Goal: Transaction & Acquisition: Purchase product/service

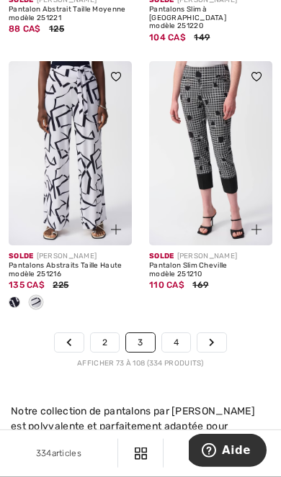
scroll to position [4914, 0]
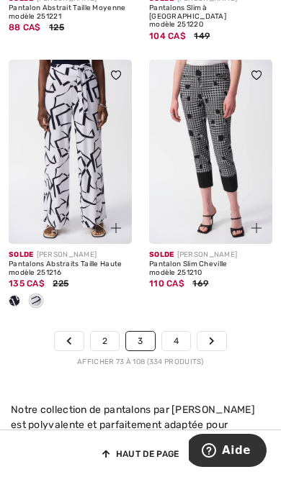
click at [167, 332] on link "4" at bounding box center [176, 341] width 28 height 19
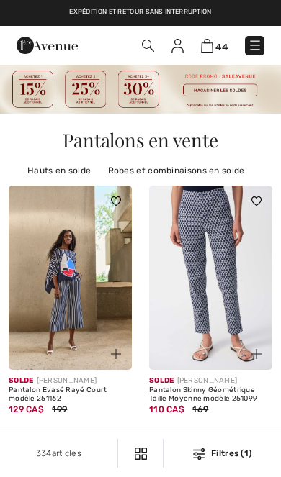
checkbox input "true"
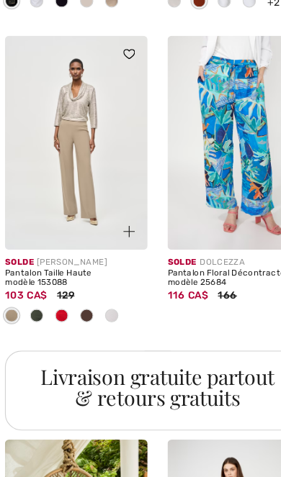
scroll to position [1442, 0]
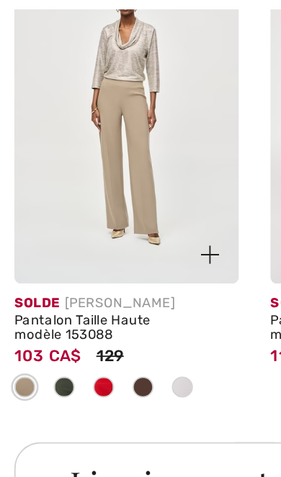
click at [82, 117] on img at bounding box center [70, 123] width 123 height 185
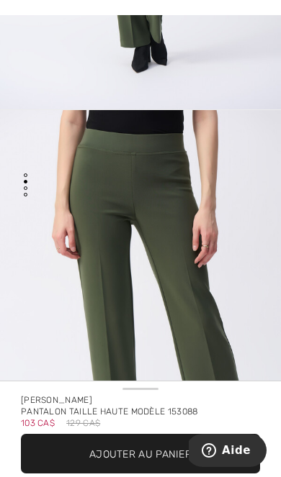
scroll to position [12, 0]
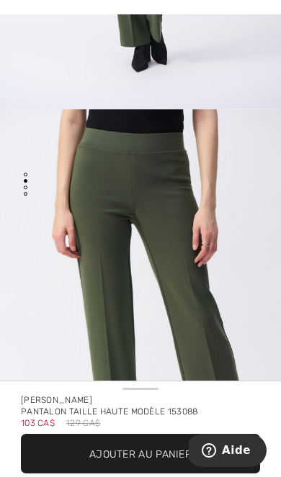
click at [230, 245] on img "2 / 3" at bounding box center [140, 319] width 281 height 421
click at [140, 452] on span "Ajouter au panier" at bounding box center [140, 453] width 102 height 15
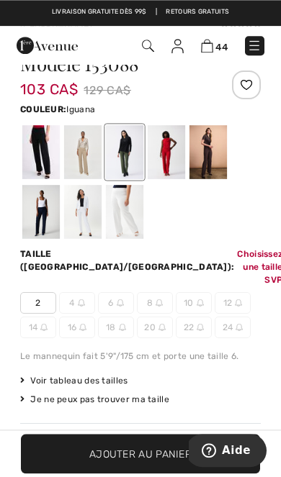
scroll to position [415, 0]
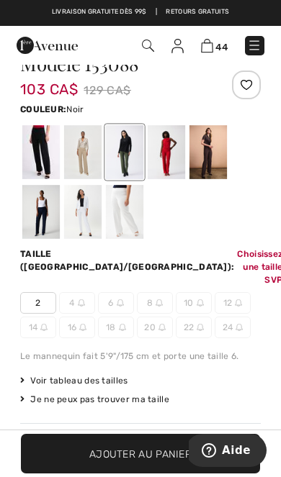
click at [42, 153] on div at bounding box center [40, 152] width 37 height 54
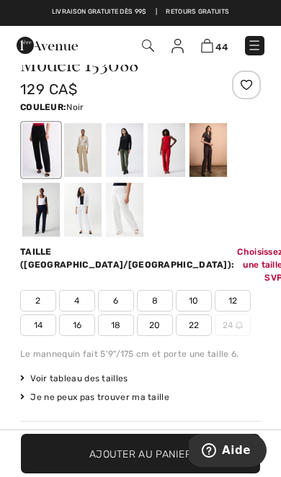
scroll to position [0, 0]
click at [84, 161] on div at bounding box center [82, 150] width 37 height 54
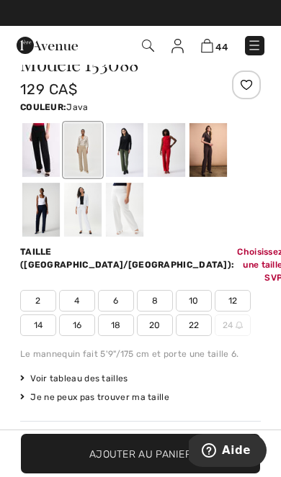
click at [125, 158] on div at bounding box center [124, 150] width 37 height 54
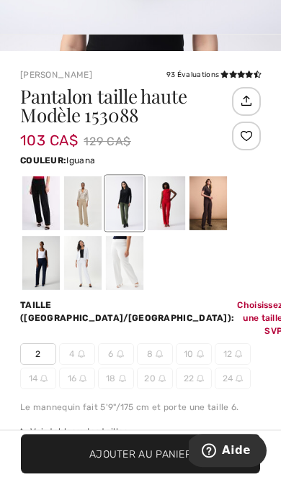
scroll to position [413, 0]
click at [168, 211] on div at bounding box center [166, 203] width 37 height 54
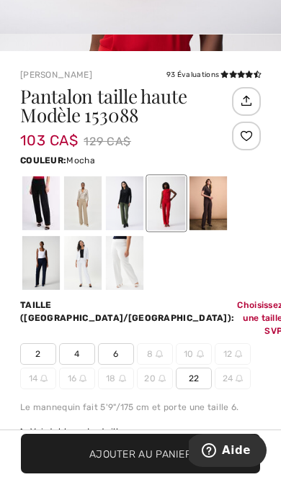
click at [215, 209] on div at bounding box center [207, 203] width 37 height 54
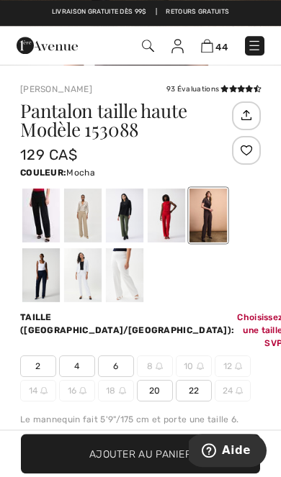
scroll to position [398, 0]
click at [42, 277] on div at bounding box center [40, 275] width 37 height 54
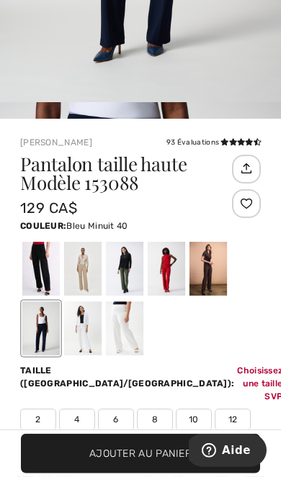
scroll to position [346, 0]
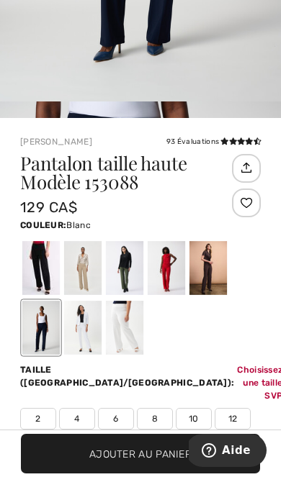
click at [88, 333] on div at bounding box center [82, 328] width 37 height 54
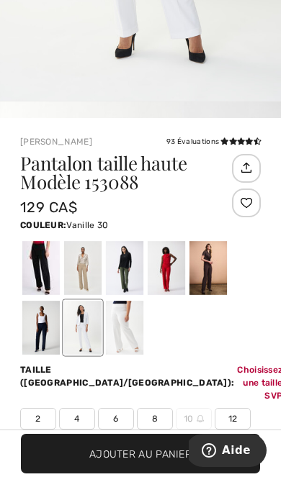
click at [125, 341] on div at bounding box center [124, 328] width 37 height 54
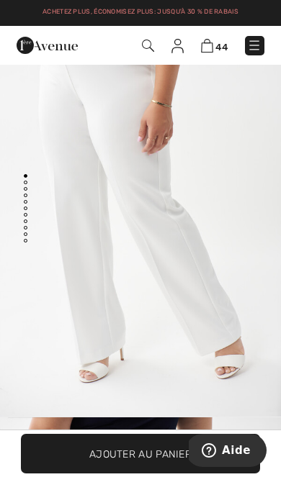
scroll to position [0, 0]
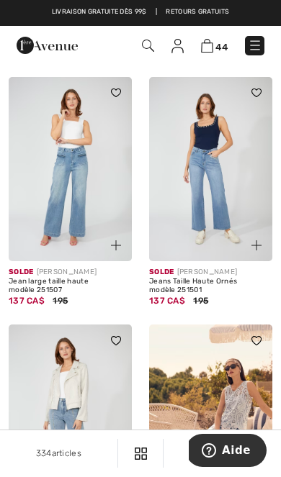
scroll to position [4658, 0]
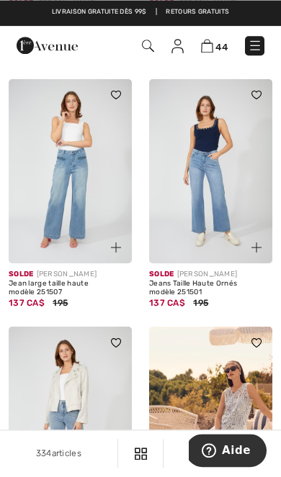
click at [228, 185] on img at bounding box center [210, 171] width 123 height 185
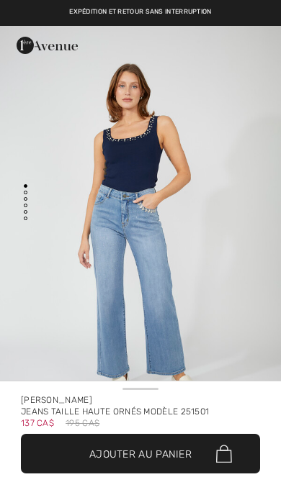
checkbox input "true"
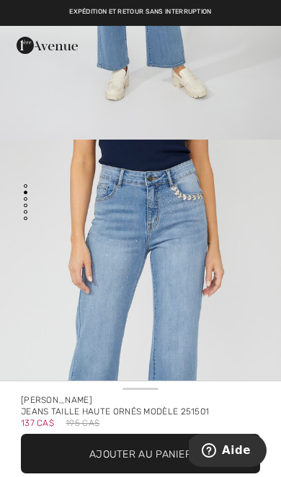
scroll to position [309, 0]
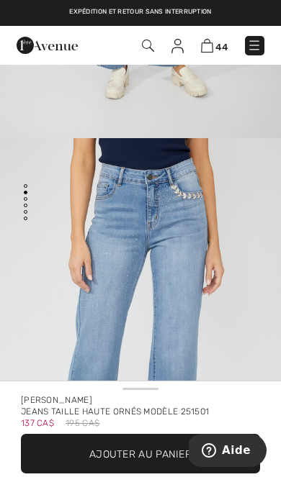
click at [140, 449] on span "Ajouter au panier" at bounding box center [140, 453] width 102 height 15
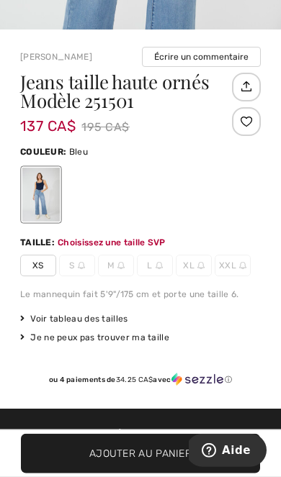
scroll to position [525, 0]
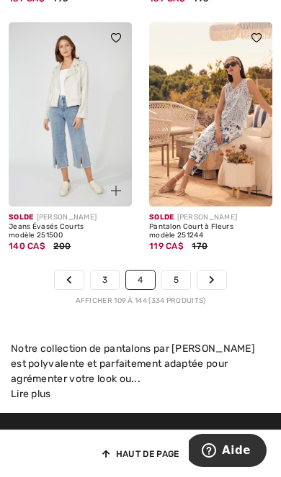
scroll to position [4975, 0]
click at [171, 271] on link "5" at bounding box center [176, 280] width 28 height 19
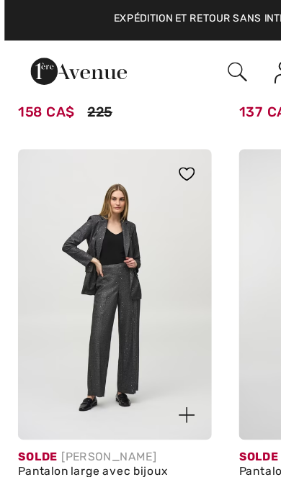
scroll to position [1947, 0]
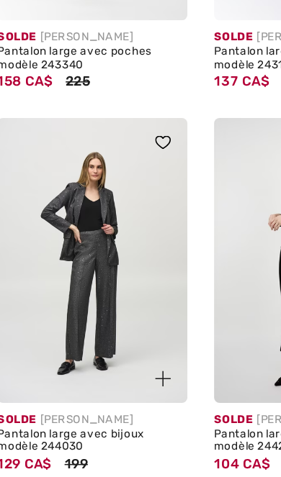
click at [73, 205] on img at bounding box center [70, 191] width 123 height 185
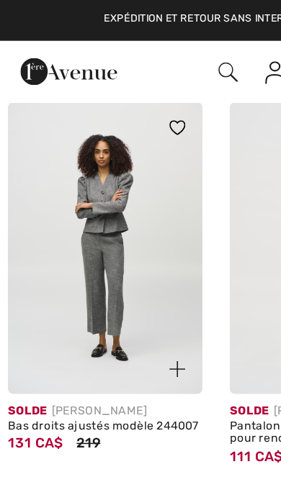
scroll to position [2975, 0]
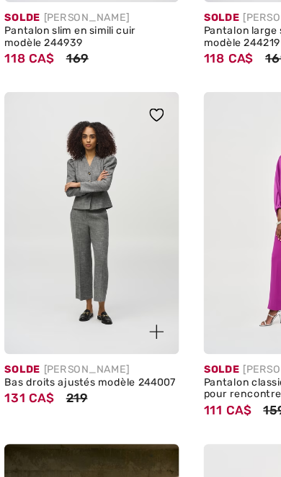
click at [76, 201] on img at bounding box center [70, 186] width 123 height 185
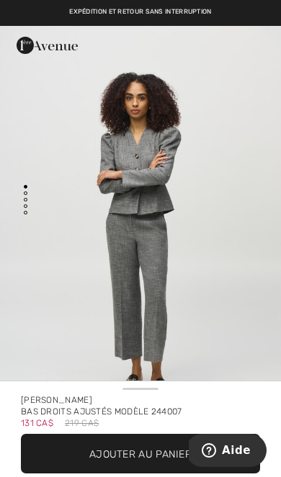
click at [166, 454] on span "Ajouter au panier" at bounding box center [140, 453] width 102 height 15
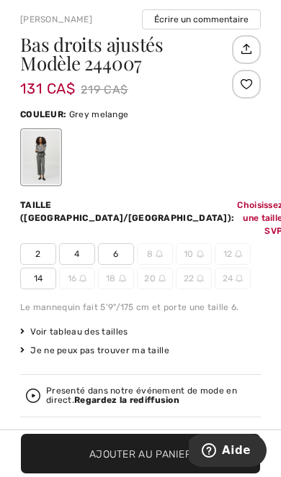
scroll to position [526, 0]
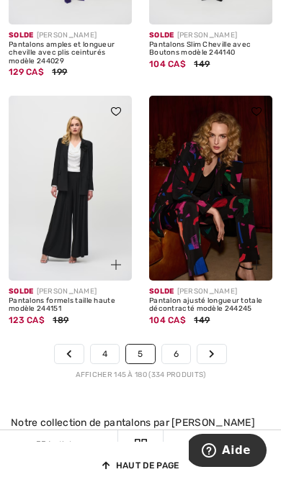
scroll to position [4839, 0]
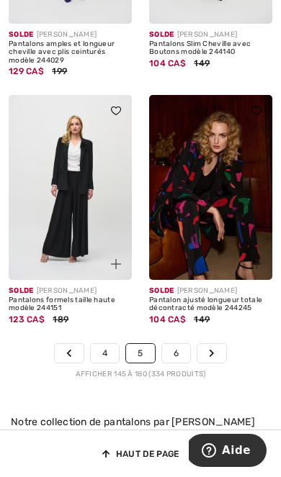
click at [171, 344] on link "6" at bounding box center [176, 353] width 28 height 19
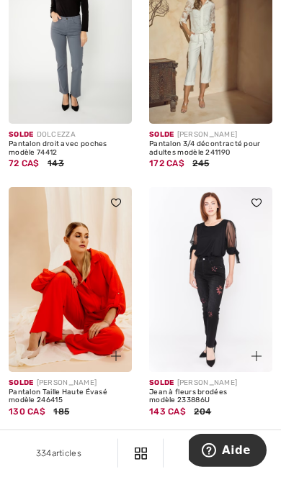
scroll to position [4472, 0]
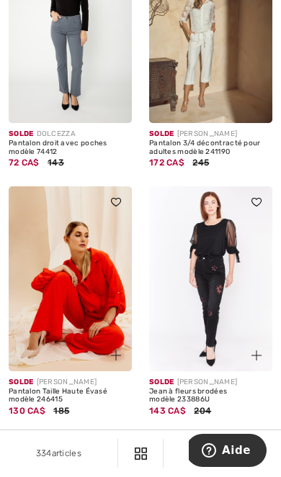
click at [181, 436] on link "7" at bounding box center [175, 445] width 27 height 19
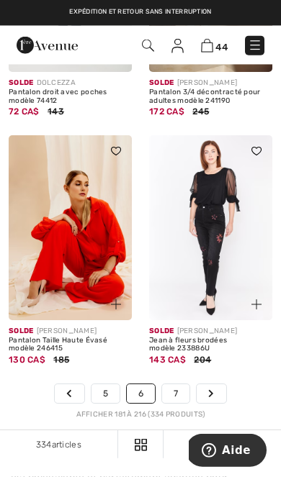
scroll to position [4801, 0]
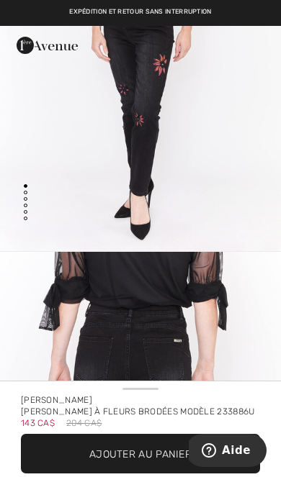
scroll to position [197, 0]
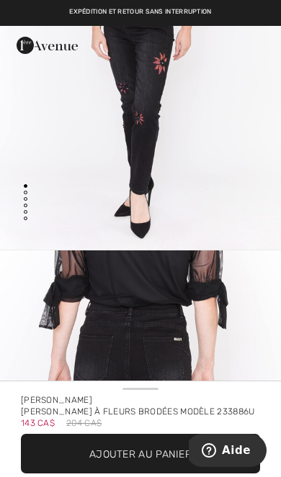
click at [161, 457] on span "Ajouter au panier" at bounding box center [140, 453] width 102 height 15
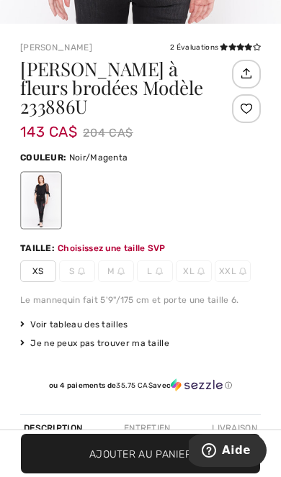
scroll to position [518, 0]
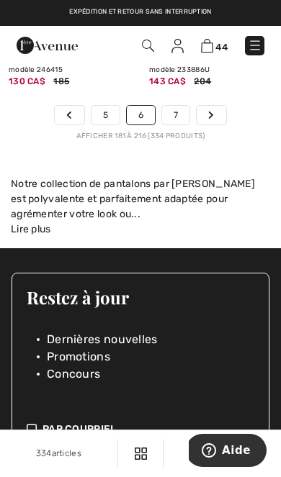
click at [253, 40] on img at bounding box center [255, 45] width 14 height 14
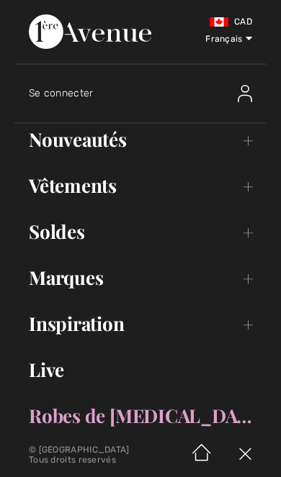
click at [103, 197] on link "Vêtements Toggle submenu" at bounding box center [140, 186] width 252 height 32
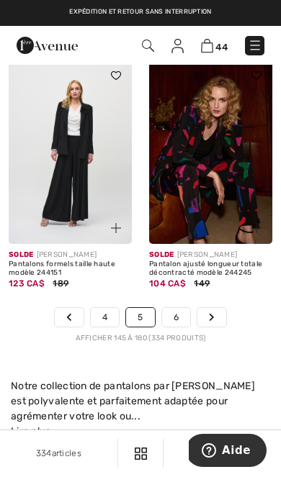
click at [258, 42] on img at bounding box center [255, 45] width 14 height 14
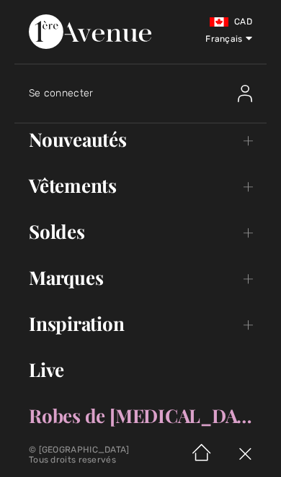
click at [75, 241] on link "Soldes Toggle submenu" at bounding box center [140, 232] width 252 height 32
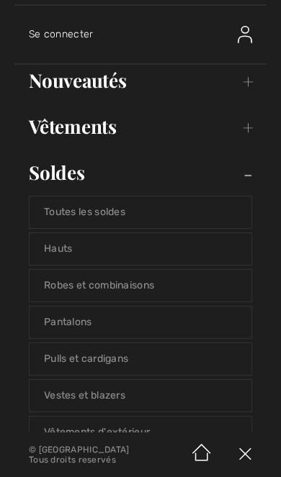
scroll to position [61, 0]
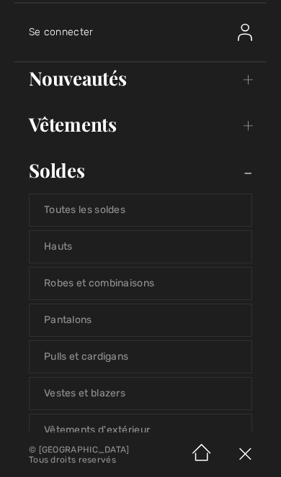
click at [68, 257] on link "Hauts" at bounding box center [141, 247] width 222 height 32
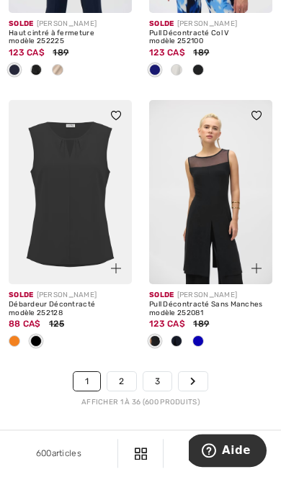
scroll to position [4970, 0]
click at [122, 372] on link "2" at bounding box center [121, 381] width 28 height 19
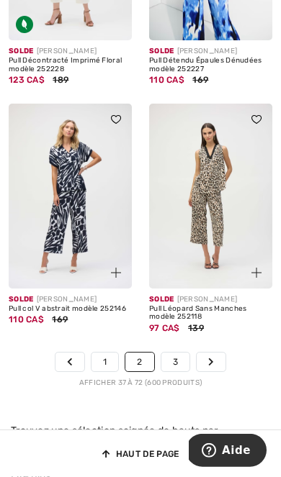
scroll to position [4608, 0]
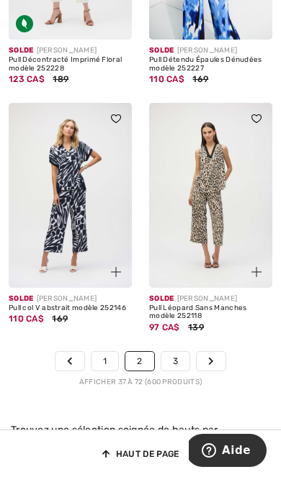
click at [174, 352] on link "3" at bounding box center [175, 361] width 28 height 19
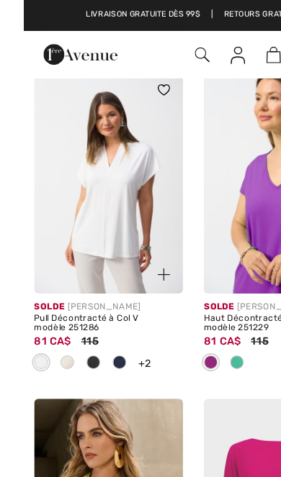
scroll to position [4009, 0]
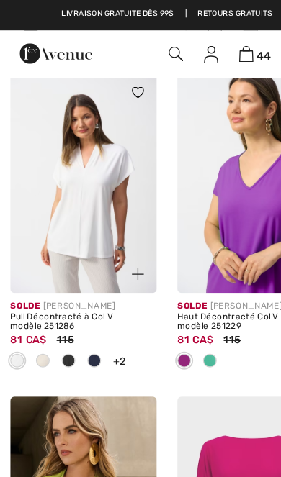
click at [80, 193] on img at bounding box center [70, 154] width 123 height 185
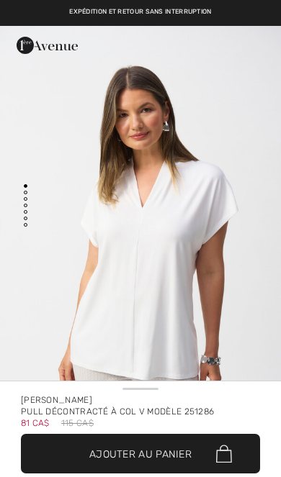
checkbox input "true"
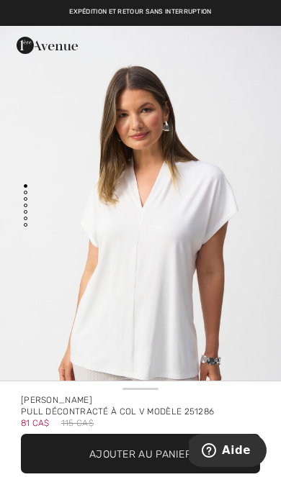
scroll to position [46, 0]
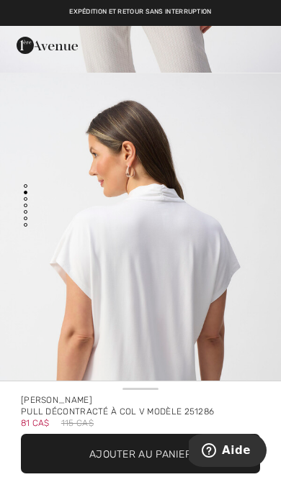
click at [158, 445] on span "✔ Ajouté au panier Ajouter au panier" at bounding box center [140, 454] width 239 height 40
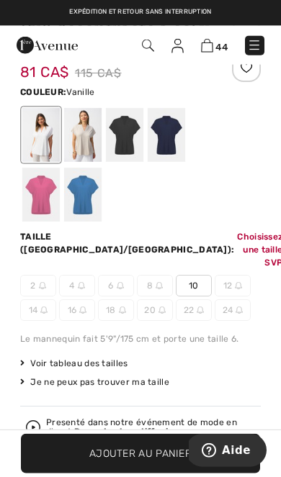
scroll to position [432, 0]
click at [81, 142] on div at bounding box center [82, 135] width 37 height 54
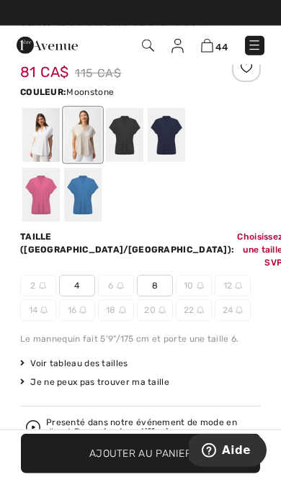
click at [122, 140] on div at bounding box center [124, 135] width 37 height 54
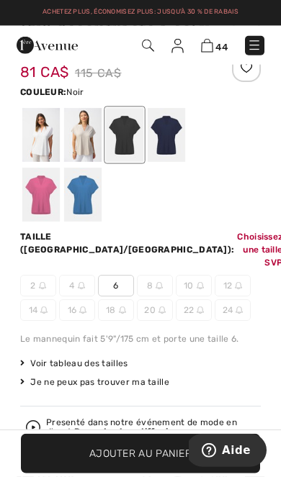
click at [174, 145] on div at bounding box center [166, 135] width 37 height 54
click at [60, 168] on div at bounding box center [40, 195] width 37 height 54
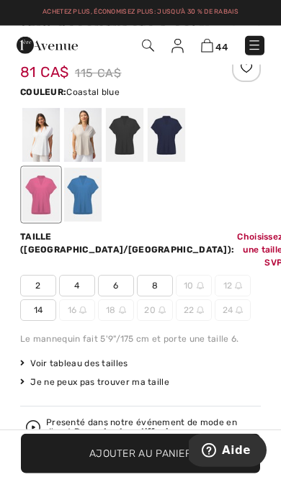
click at [64, 200] on div at bounding box center [82, 195] width 37 height 54
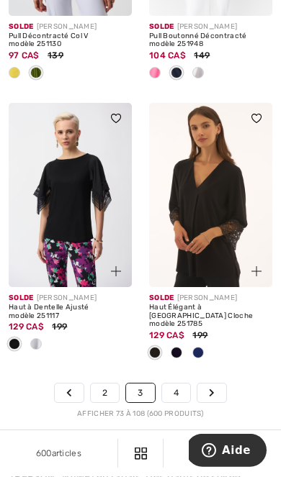
scroll to position [5070, 0]
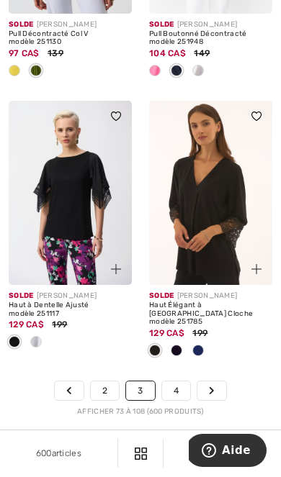
click at [169, 382] on link "4" at bounding box center [176, 391] width 28 height 19
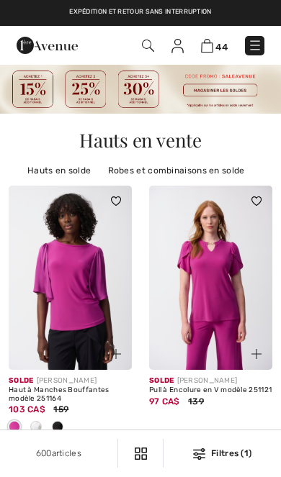
checkbox input "true"
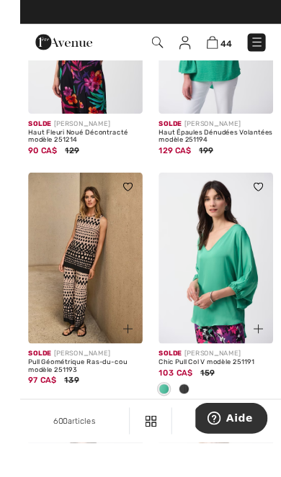
scroll to position [1082, 0]
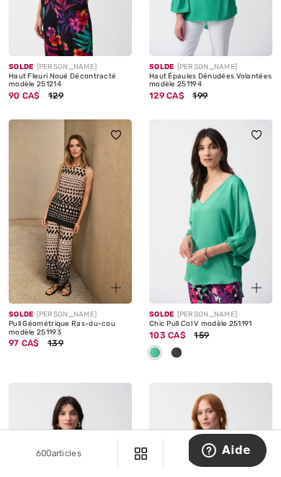
click at [76, 215] on img at bounding box center [70, 212] width 123 height 185
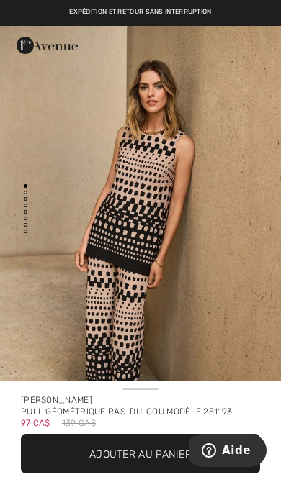
click at [145, 450] on span "Ajouter au panier" at bounding box center [140, 453] width 102 height 15
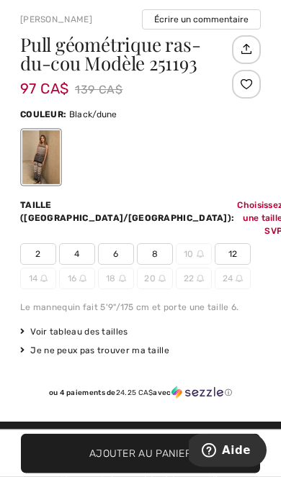
scroll to position [525, 0]
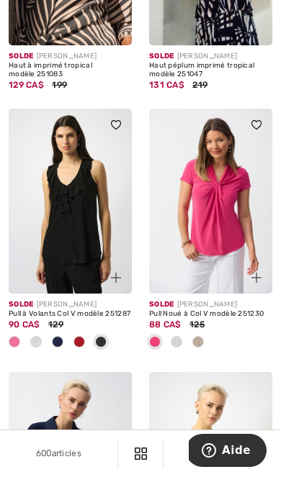
scroll to position [2731, 0]
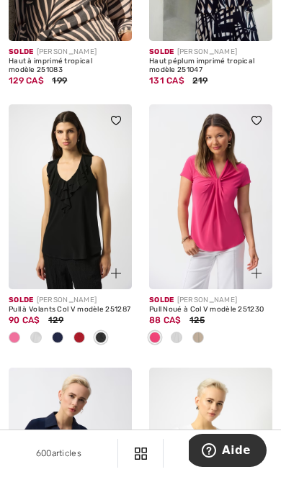
click at [223, 212] on img at bounding box center [210, 196] width 123 height 185
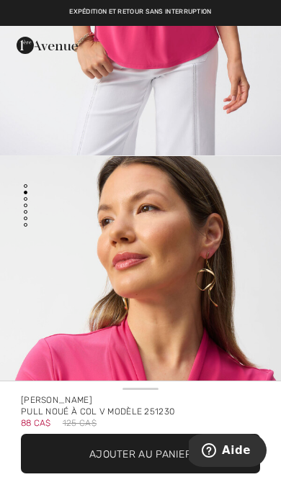
click at [168, 442] on span "✔ Ajouté au panier Ajouter au panier" at bounding box center [140, 454] width 239 height 40
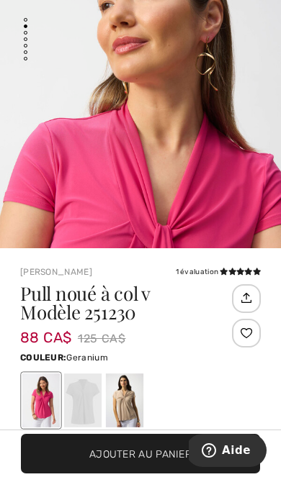
scroll to position [506, 0]
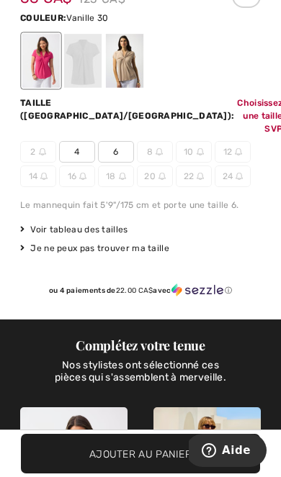
click at [81, 71] on div at bounding box center [82, 61] width 37 height 54
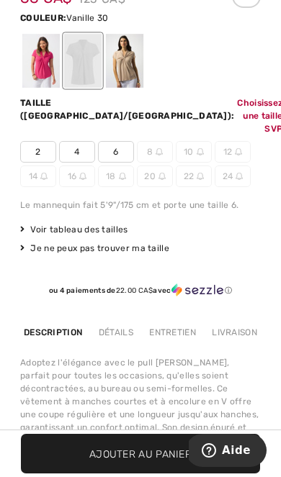
scroll to position [0, 0]
click at [125, 70] on div at bounding box center [124, 61] width 37 height 54
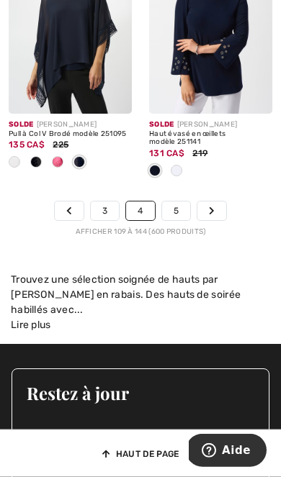
scroll to position [5139, 0]
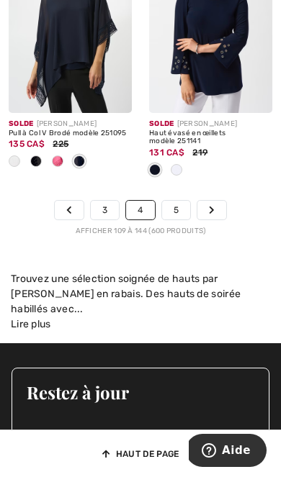
click at [170, 210] on link "5" at bounding box center [176, 210] width 28 height 19
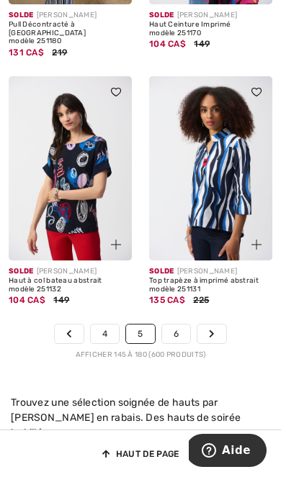
scroll to position [4692, 0]
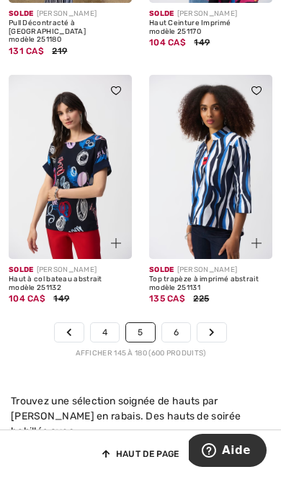
click at [177, 323] on link "6" at bounding box center [176, 332] width 28 height 19
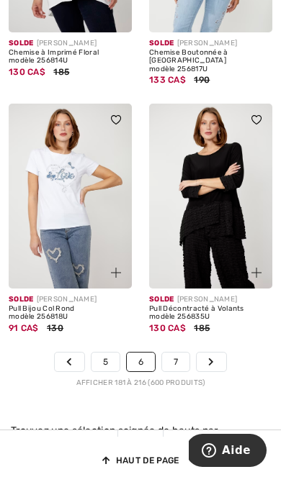
scroll to position [4845, 0]
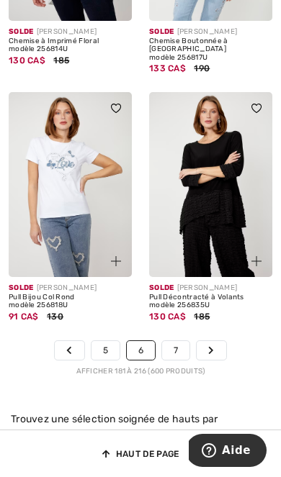
click at [173, 341] on link "7" at bounding box center [175, 350] width 27 height 19
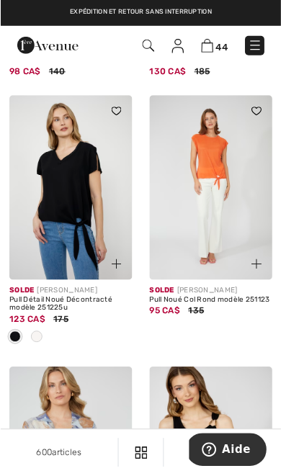
scroll to position [4158, 0]
